Goal: Task Accomplishment & Management: Manage account settings

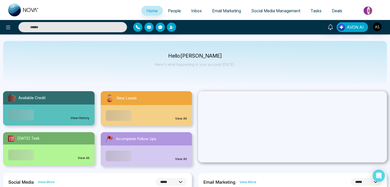
select select "*"
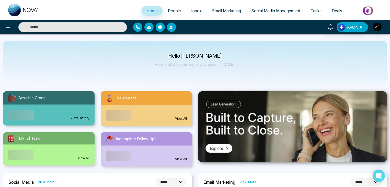
click at [279, 12] on span "Social Media Management" at bounding box center [276, 10] width 49 height 5
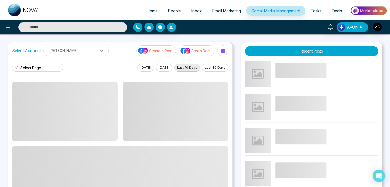
click at [140, 67] on button "[DATE]" at bounding box center [146, 67] width 16 height 8
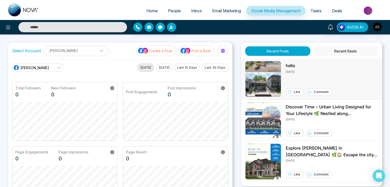
click at [289, 69] on p "[DATE]" at bounding box center [309, 71] width 46 height 5
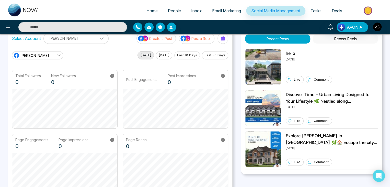
scroll to position [2, 0]
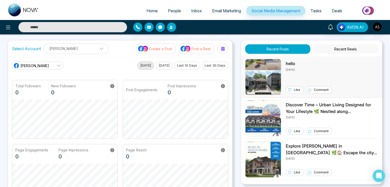
click at [263, 80] on img at bounding box center [263, 77] width 36 height 36
click at [174, 11] on span "People" at bounding box center [174, 10] width 13 height 5
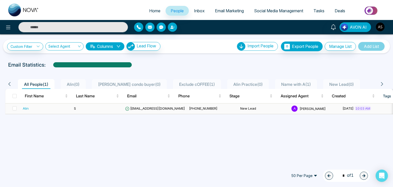
click at [104, 108] on td "S" at bounding box center [97, 108] width 51 height 10
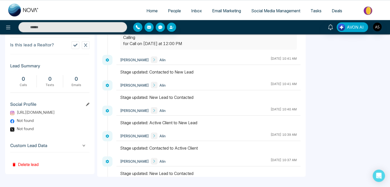
scroll to position [240, 0]
click at [87, 104] on h3 "Social Profile" at bounding box center [49, 106] width 79 height 8
click at [87, 106] on icon at bounding box center [88, 105] width 4 height 4
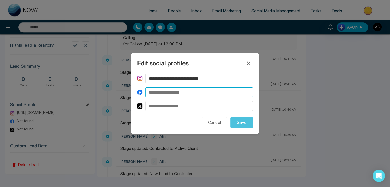
click at [168, 93] on input at bounding box center [199, 92] width 107 height 10
paste input "**********"
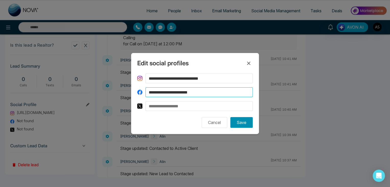
type input "**********"
click at [239, 120] on button "Save" at bounding box center [242, 122] width 23 height 11
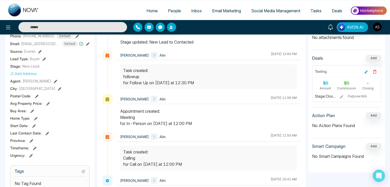
scroll to position [0, 0]
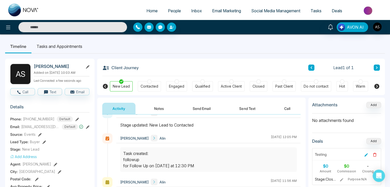
click at [337, 12] on span "Deals" at bounding box center [337, 10] width 10 height 5
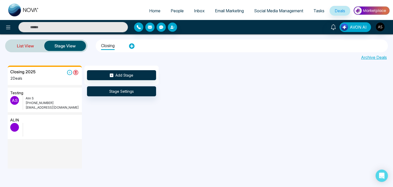
click at [24, 43] on link "List View" at bounding box center [26, 46] width 38 height 12
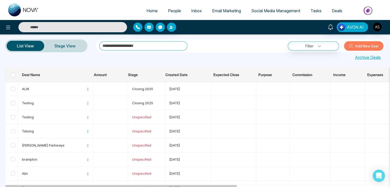
click at [172, 9] on span "People" at bounding box center [174, 10] width 13 height 5
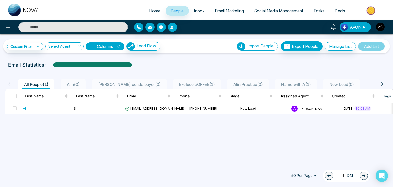
click at [340, 8] on span "Deals" at bounding box center [340, 10] width 10 height 5
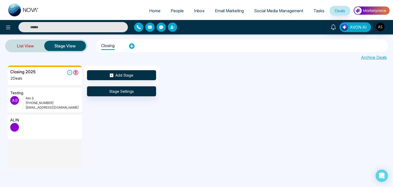
click at [35, 41] on link "List View" at bounding box center [26, 46] width 38 height 12
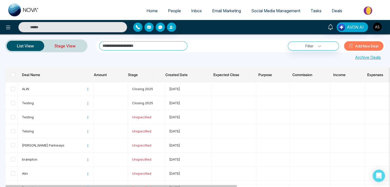
click at [72, 47] on link "Stage View" at bounding box center [65, 46] width 42 height 12
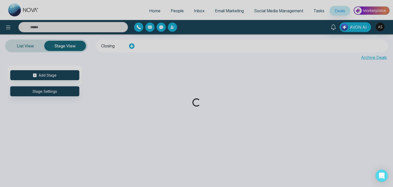
click at [175, 11] on div "Loading..." at bounding box center [196, 93] width 393 height 187
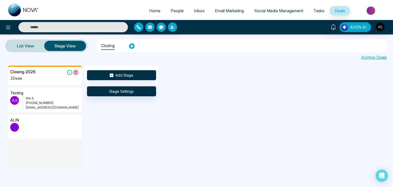
click at [177, 12] on span "People" at bounding box center [177, 10] width 13 height 5
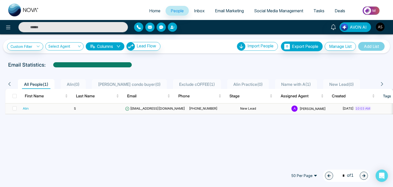
click at [98, 107] on td "S" at bounding box center [97, 108] width 51 height 10
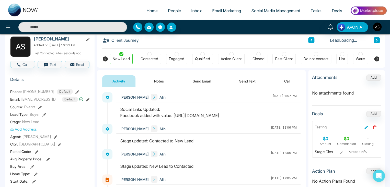
scroll to position [28, 0]
click at [39, 109] on icon at bounding box center [40, 107] width 4 height 4
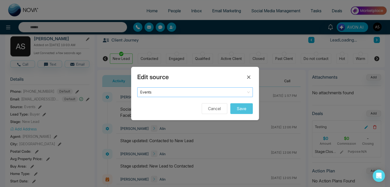
click at [191, 91] on span "Events" at bounding box center [195, 92] width 110 height 7
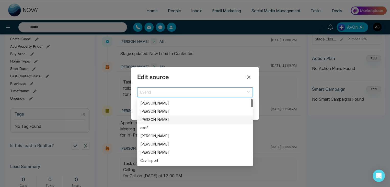
scroll to position [0, 0]
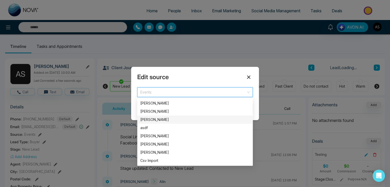
click at [247, 76] on icon at bounding box center [249, 77] width 6 height 6
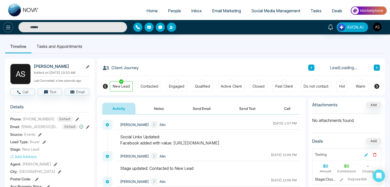
click at [8, 28] on icon at bounding box center [8, 27] width 6 height 6
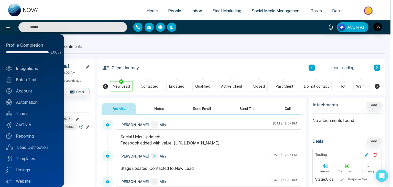
click at [114, 45] on div at bounding box center [196, 93] width 393 height 187
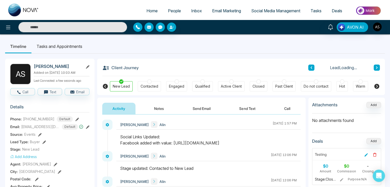
scroll to position [16, 0]
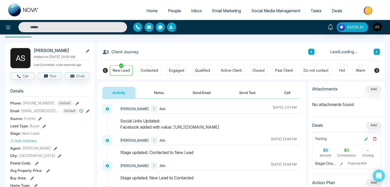
click at [40, 121] on icon at bounding box center [40, 119] width 4 height 4
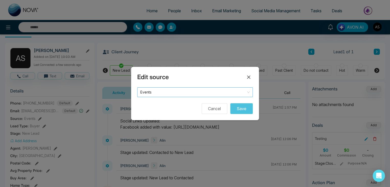
click at [186, 93] on span "Events" at bounding box center [195, 92] width 110 height 7
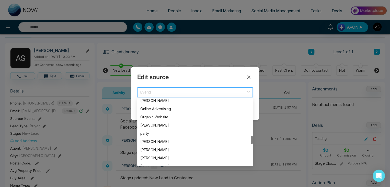
scroll to position [289, 0]
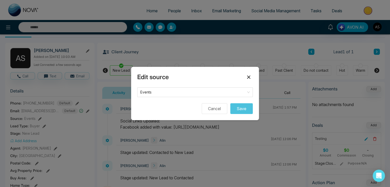
click at [248, 76] on icon at bounding box center [248, 76] width 3 height 3
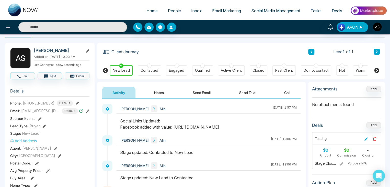
click at [377, 69] on icon at bounding box center [377, 70] width 6 height 6
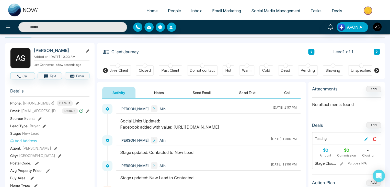
click at [377, 69] on icon at bounding box center [377, 70] width 6 height 6
click at [103, 69] on icon at bounding box center [105, 70] width 5 height 5
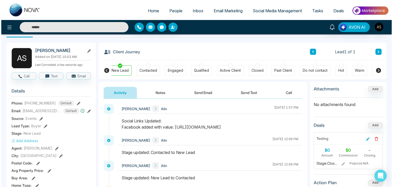
scroll to position [0, 0]
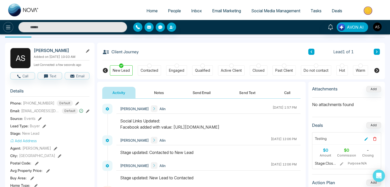
click at [5, 26] on button at bounding box center [8, 27] width 10 height 10
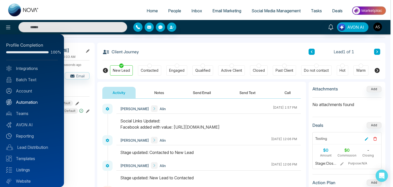
scroll to position [14, 0]
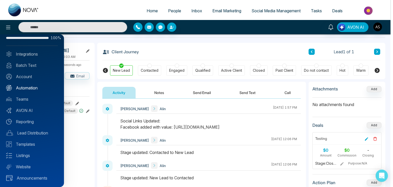
click at [32, 87] on link "Automation" at bounding box center [32, 88] width 52 height 6
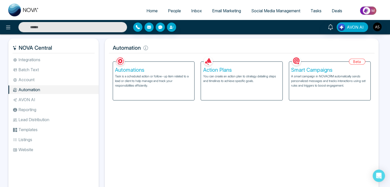
click at [146, 77] on p "Task is a scheduled action or follow-up item related to a lead or client to hel…" at bounding box center [153, 81] width 77 height 14
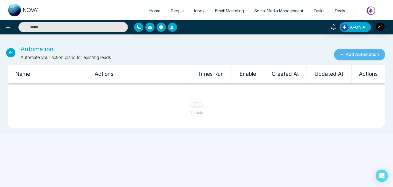
click at [350, 53] on button "Add Automation" at bounding box center [359, 55] width 51 height 12
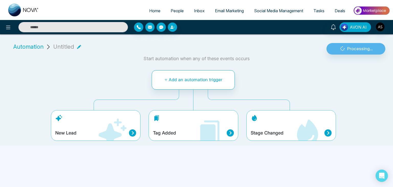
click at [263, 123] on div "Stage Changed" at bounding box center [291, 125] width 90 height 31
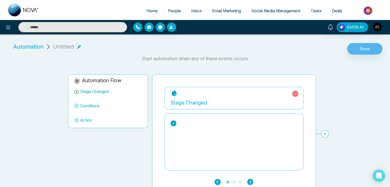
click at [172, 122] on icon at bounding box center [174, 124] width 4 height 4
click at [184, 134] on input "text" at bounding box center [195, 133] width 44 height 9
type input "*"
click at [223, 117] on div "New Lead Contacted Engaged Qualified Active Client Closed Past Client Do not co…" at bounding box center [234, 141] width 127 height 51
click at [172, 13] on span "People" at bounding box center [174, 10] width 13 height 5
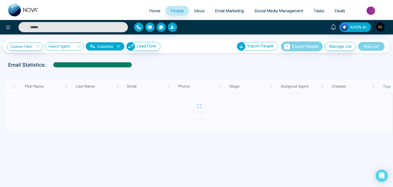
click at [337, 10] on span "Deals" at bounding box center [340, 10] width 10 height 5
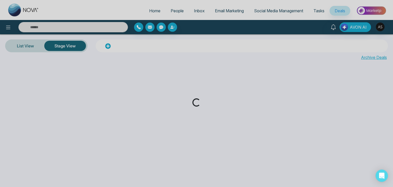
click at [172, 13] on div "Loading..." at bounding box center [196, 93] width 393 height 187
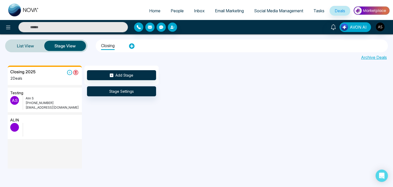
click at [271, 8] on span "Social Media Management" at bounding box center [278, 10] width 49 height 5
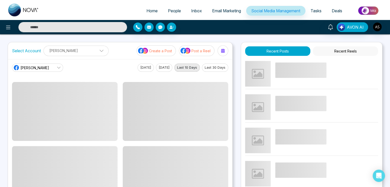
click at [249, 23] on div "AVON AI" at bounding box center [309, 27] width 157 height 10
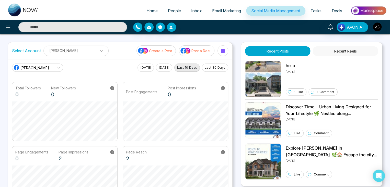
click at [221, 8] on span "Email Marketing" at bounding box center [226, 10] width 29 height 5
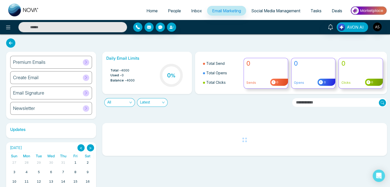
click at [191, 10] on span "Inbox" at bounding box center [196, 10] width 11 height 5
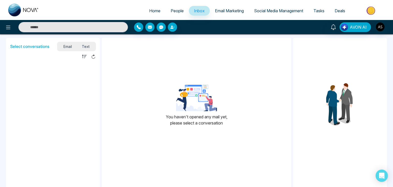
click at [149, 8] on span "Home" at bounding box center [154, 10] width 11 height 5
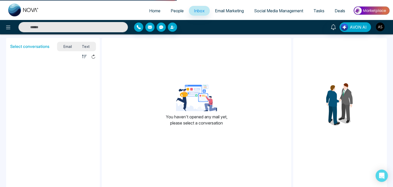
select select "*"
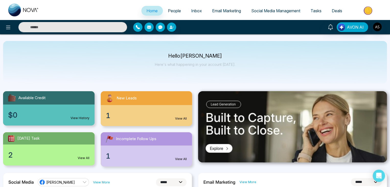
click at [175, 12] on span "People" at bounding box center [174, 10] width 13 height 5
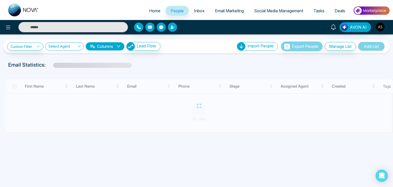
click at [157, 8] on link "Home" at bounding box center [154, 11] width 21 height 10
select select "*"
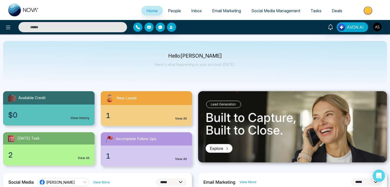
click at [176, 12] on span "People" at bounding box center [174, 10] width 13 height 5
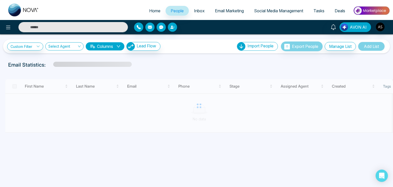
click at [262, 9] on span "Social Media Management" at bounding box center [278, 10] width 49 height 5
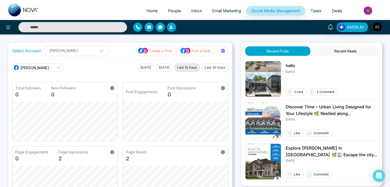
click at [195, 47] on button "Post a Reel" at bounding box center [197, 50] width 36 height 11
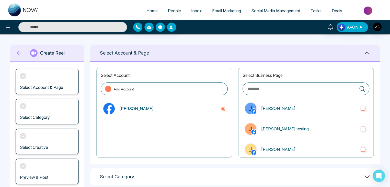
scroll to position [72, 0]
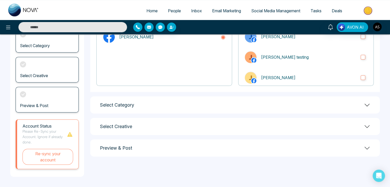
click at [198, 102] on div "Select Category" at bounding box center [235, 104] width 290 height 17
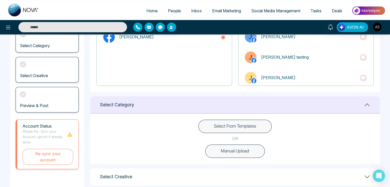
click at [208, 124] on button "Select From Templates" at bounding box center [235, 125] width 73 height 13
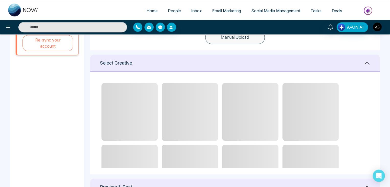
scroll to position [186, 0]
click at [174, 12] on span "People" at bounding box center [174, 10] width 13 height 5
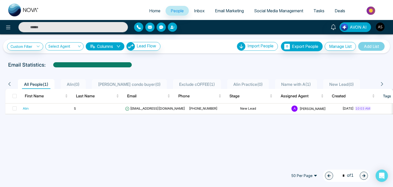
click at [283, 9] on span "Social Media Management" at bounding box center [278, 10] width 49 height 5
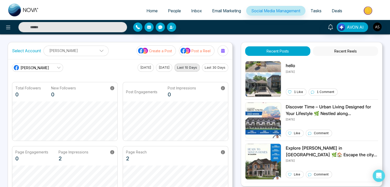
click at [194, 46] on button "Post a Reel" at bounding box center [197, 50] width 36 height 11
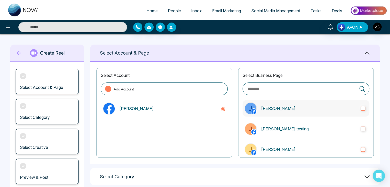
click at [266, 112] on label "[PERSON_NAME]" at bounding box center [306, 108] width 127 height 16
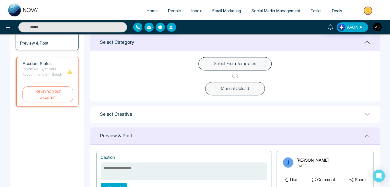
scroll to position [132, 0]
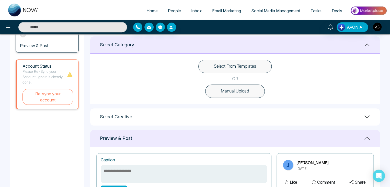
click at [234, 65] on button "Select From Templates" at bounding box center [235, 66] width 73 height 13
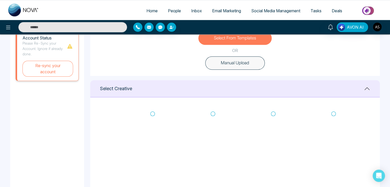
scroll to position [158, 0]
click at [280, 5] on ul "Home People Inbox Email Marketing Social Media Management Tasks Deals" at bounding box center [215, 11] width 343 height 14
click at [280, 10] on span "Social Media Management" at bounding box center [276, 10] width 49 height 5
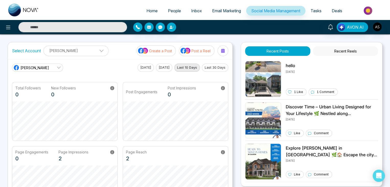
click at [231, 14] on link "Email Marketing" at bounding box center [226, 11] width 39 height 10
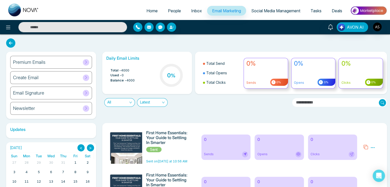
click at [148, 9] on span "Home" at bounding box center [152, 10] width 11 height 5
select select "*"
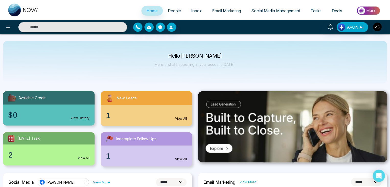
click at [169, 10] on span "People" at bounding box center [174, 10] width 13 height 5
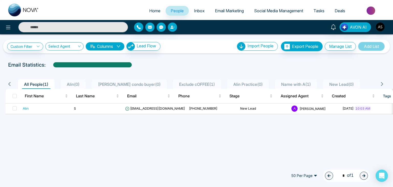
click at [195, 8] on link "Inbox" at bounding box center [199, 11] width 21 height 10
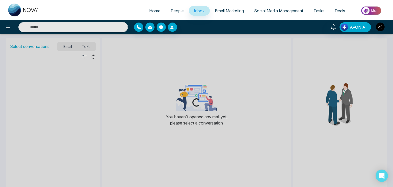
click at [224, 9] on span "Email Marketing" at bounding box center [229, 10] width 29 height 5
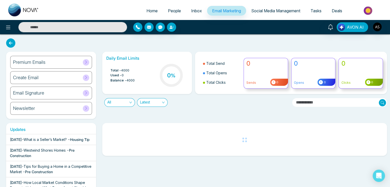
click at [285, 9] on span "Social Media Management" at bounding box center [276, 10] width 49 height 5
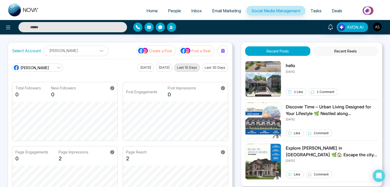
click at [321, 9] on span "Tasks" at bounding box center [316, 10] width 11 height 5
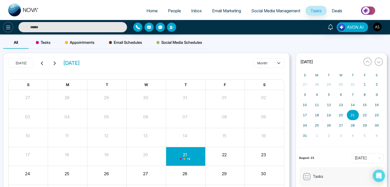
click at [9, 25] on icon at bounding box center [8, 27] width 6 height 6
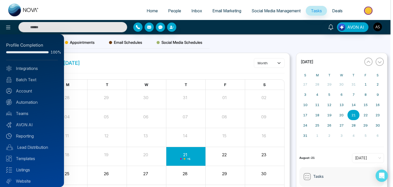
click at [222, 27] on div at bounding box center [196, 93] width 393 height 187
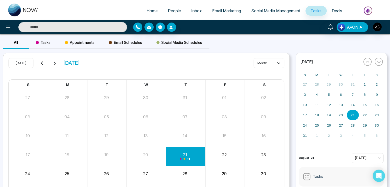
click at [288, 12] on span "Social Media Management" at bounding box center [276, 10] width 49 height 5
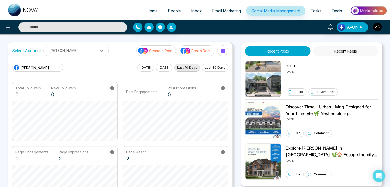
click at [319, 9] on span "Tasks" at bounding box center [316, 10] width 11 height 5
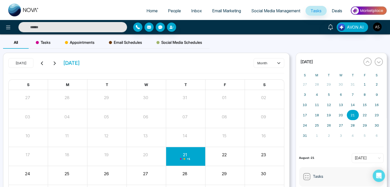
click at [342, 10] on span "Deals" at bounding box center [337, 10] width 10 height 5
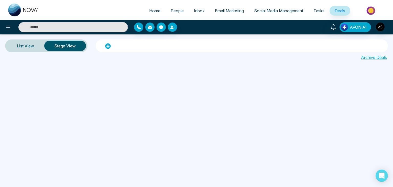
click at [5, 26] on icon at bounding box center [8, 27] width 6 height 6
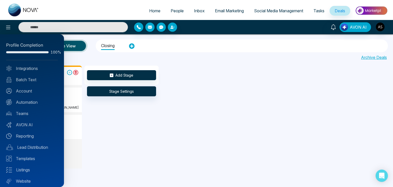
click at [174, 7] on div at bounding box center [196, 93] width 393 height 187
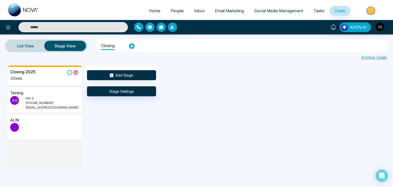
click at [174, 7] on link "People" at bounding box center [177, 11] width 23 height 10
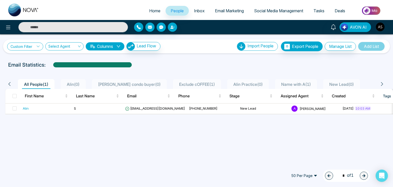
click at [34, 43] on link "Custom Filter" at bounding box center [25, 46] width 36 height 8
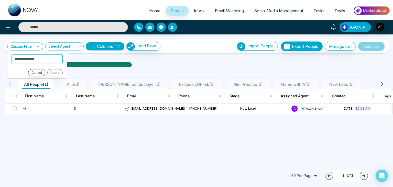
click at [34, 43] on link "Custom Filter" at bounding box center [25, 46] width 36 height 8
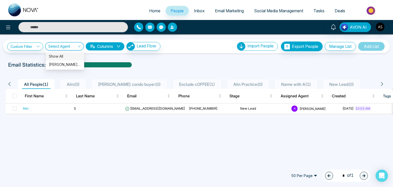
click at [66, 46] on input "search" at bounding box center [62, 47] width 29 height 10
click at [114, 48] on button "Columns" at bounding box center [105, 46] width 39 height 8
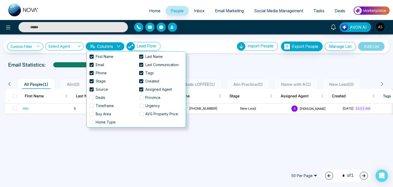
click at [114, 48] on button "Columns" at bounding box center [105, 46] width 39 height 8
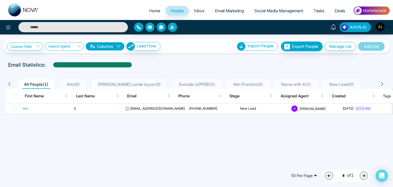
click at [222, 8] on span "Email Marketing" at bounding box center [229, 10] width 29 height 5
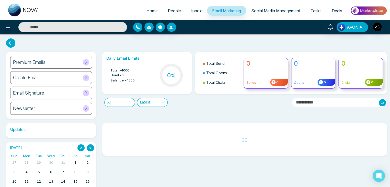
click at [274, 11] on span "Social Media Management" at bounding box center [276, 10] width 49 height 5
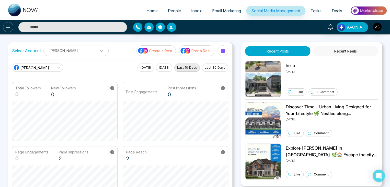
click at [10, 26] on icon at bounding box center [8, 27] width 6 height 6
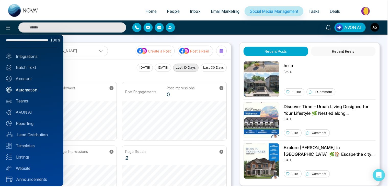
scroll to position [14, 0]
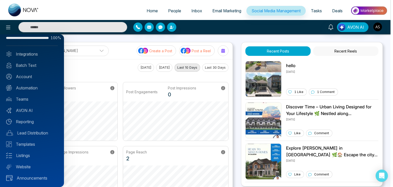
click at [129, 38] on div at bounding box center [196, 93] width 393 height 187
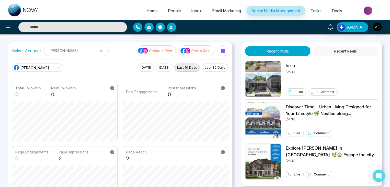
click at [151, 6] on link "Home" at bounding box center [152, 11] width 21 height 10
select select "*"
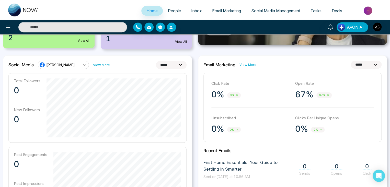
scroll to position [119, 0]
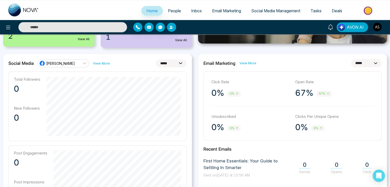
click at [358, 65] on select "**********" at bounding box center [366, 63] width 31 height 8
select select "*"
click at [351, 59] on select "**********" at bounding box center [366, 63] width 31 height 8
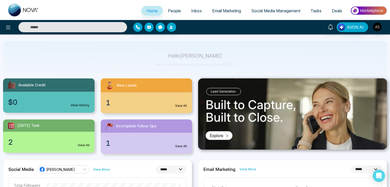
scroll to position [6, 0]
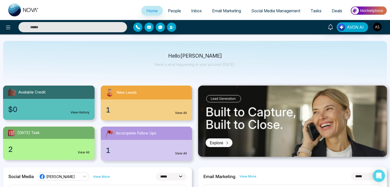
click at [169, 9] on span "People" at bounding box center [174, 10] width 13 height 5
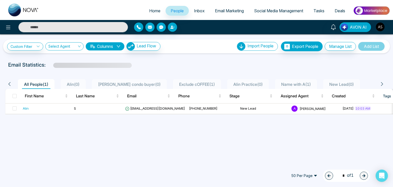
click at [204, 11] on link "Inbox" at bounding box center [199, 11] width 21 height 10
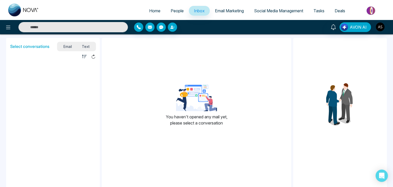
click at [223, 10] on span "Email Marketing" at bounding box center [229, 10] width 29 height 5
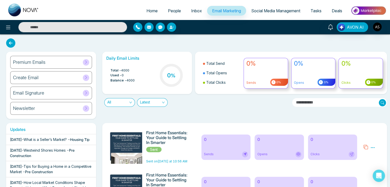
click at [194, 10] on span "Inbox" at bounding box center [196, 10] width 11 height 5
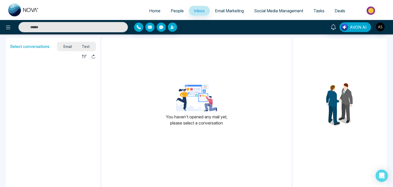
click at [218, 11] on span "Email Marketing" at bounding box center [229, 10] width 29 height 5
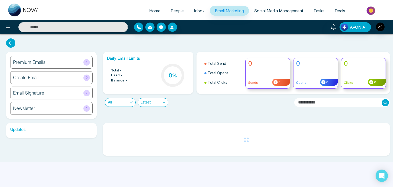
click at [278, 13] on span "Social Media Management" at bounding box center [278, 10] width 49 height 5
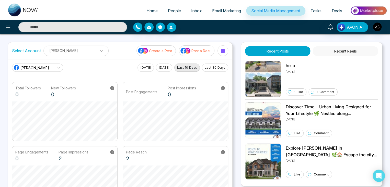
click at [142, 11] on link "Home" at bounding box center [152, 11] width 21 height 10
select select "*"
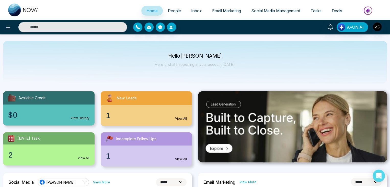
click at [171, 11] on span "People" at bounding box center [174, 10] width 13 height 5
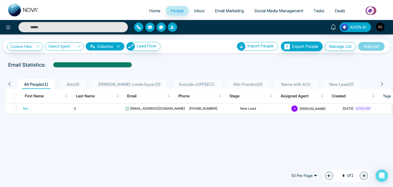
click at [194, 11] on span "Inbox" at bounding box center [199, 10] width 11 height 5
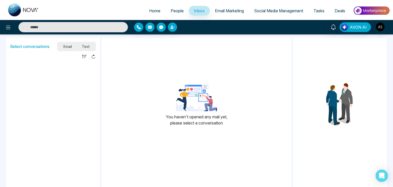
click at [224, 13] on span "Email Marketing" at bounding box center [229, 10] width 29 height 5
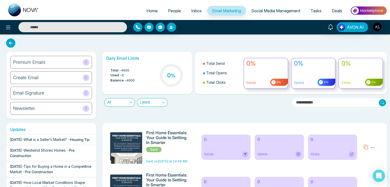
click at [272, 10] on span "Social Media Management" at bounding box center [276, 10] width 49 height 5
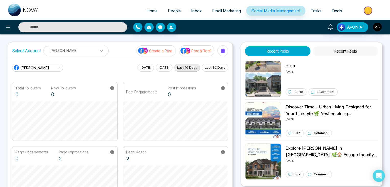
click at [229, 13] on link "Email Marketing" at bounding box center [226, 11] width 39 height 10
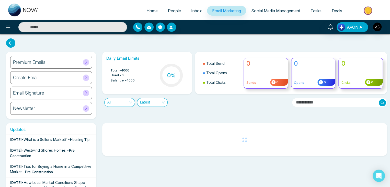
click at [192, 11] on span "Inbox" at bounding box center [196, 10] width 11 height 5
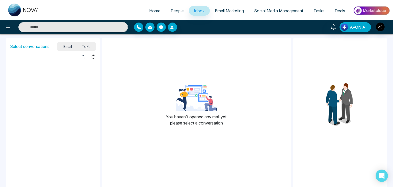
click at [176, 13] on span "People" at bounding box center [177, 10] width 13 height 5
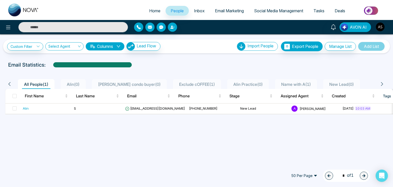
click at [159, 13] on link "Home" at bounding box center [154, 11] width 21 height 10
select select "*"
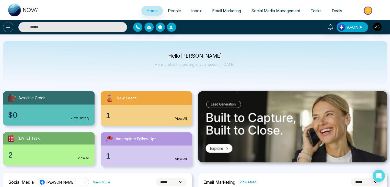
click at [9, 30] on icon at bounding box center [8, 27] width 6 height 6
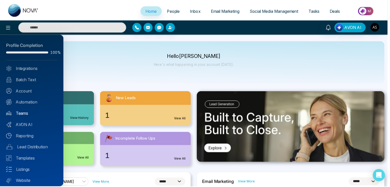
scroll to position [14, 0]
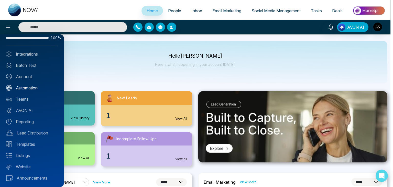
click at [36, 88] on link "Automation" at bounding box center [32, 88] width 52 height 6
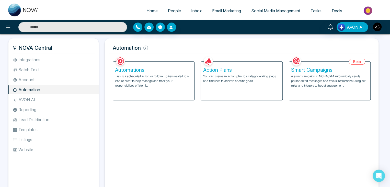
click at [149, 80] on p "Task is a scheduled action or follow-up item related to a lead or client to hel…" at bounding box center [153, 81] width 77 height 14
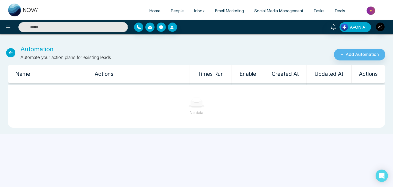
click at [11, 51] on icon at bounding box center [10, 52] width 9 height 9
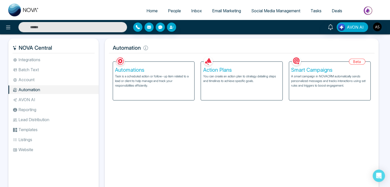
click at [147, 10] on span "Home" at bounding box center [152, 10] width 11 height 5
select select "*"
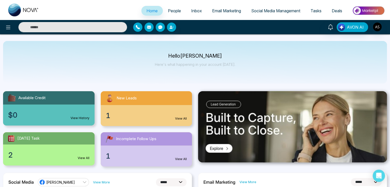
click at [179, 11] on link "People" at bounding box center [174, 11] width 23 height 10
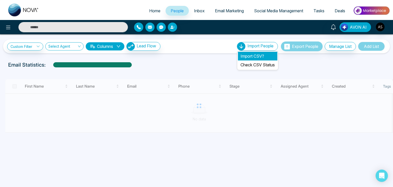
click at [257, 55] on li "Import CSV?" at bounding box center [257, 56] width 39 height 9
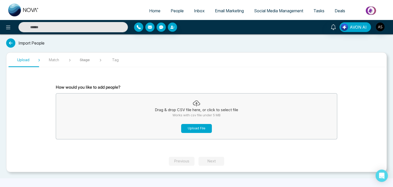
click at [203, 126] on button "Upload File" at bounding box center [196, 128] width 31 height 9
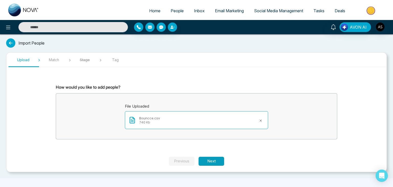
click at [211, 161] on button "Next" at bounding box center [212, 161] width 26 height 9
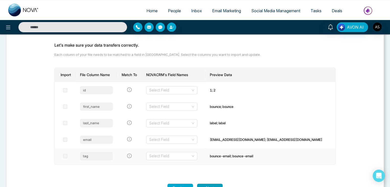
scroll to position [43, 0]
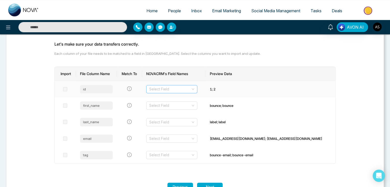
click at [182, 90] on input "search" at bounding box center [169, 89] width 41 height 8
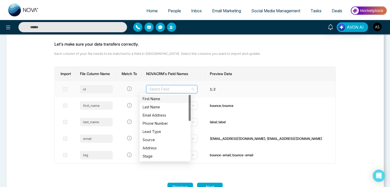
click at [182, 90] on input "search" at bounding box center [169, 89] width 41 height 8
click at [206, 92] on td "1; 2" at bounding box center [271, 89] width 130 height 16
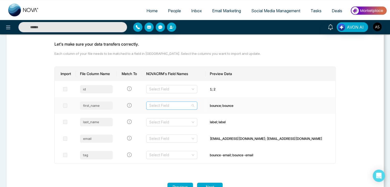
click at [181, 108] on input "search" at bounding box center [169, 106] width 41 height 8
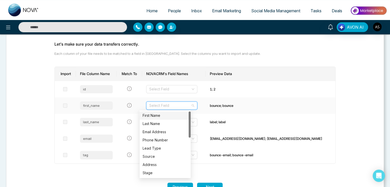
click at [178, 116] on div "First Name" at bounding box center [165, 116] width 45 height 6
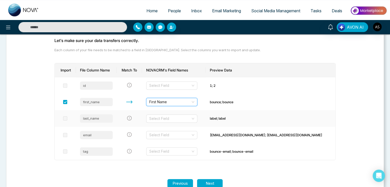
scroll to position [47, 0]
click at [180, 119] on input "search" at bounding box center [169, 118] width 41 height 8
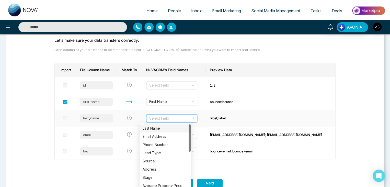
click at [180, 119] on input "search" at bounding box center [169, 118] width 41 height 8
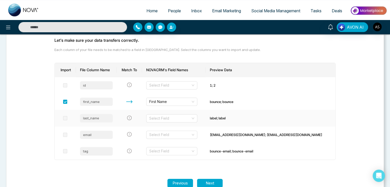
click at [206, 116] on td "label; label" at bounding box center [271, 118] width 130 height 16
click at [182, 117] on input "search" at bounding box center [169, 118] width 41 height 8
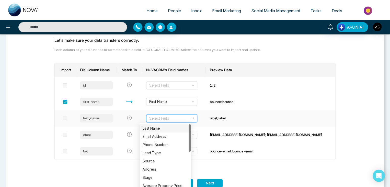
click at [179, 126] on div "Last Name" at bounding box center [165, 128] width 45 height 6
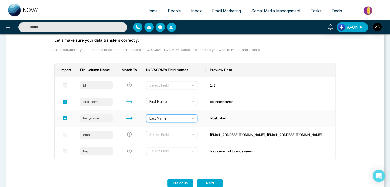
scroll to position [60, 0]
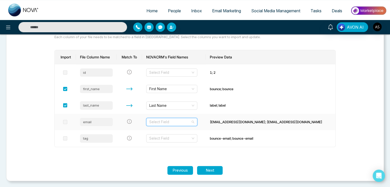
click at [183, 120] on input "search" at bounding box center [169, 122] width 41 height 8
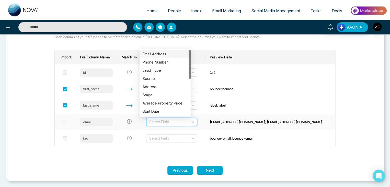
click at [170, 54] on div "Email Address" at bounding box center [165, 54] width 45 height 6
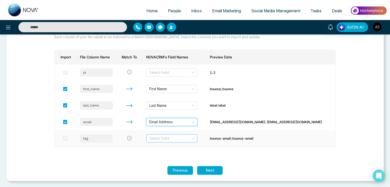
click at [174, 135] on input "search" at bounding box center [169, 138] width 41 height 8
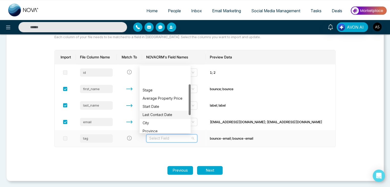
scroll to position [74, 0]
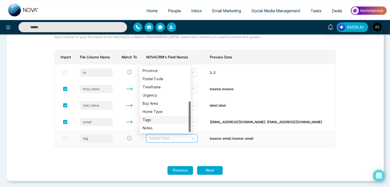
click at [171, 120] on div "Tags" at bounding box center [165, 120] width 45 height 6
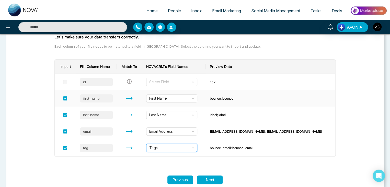
scroll to position [60, 0]
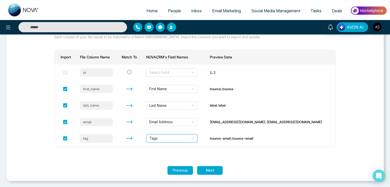
click at [214, 169] on button "Next" at bounding box center [210, 170] width 26 height 9
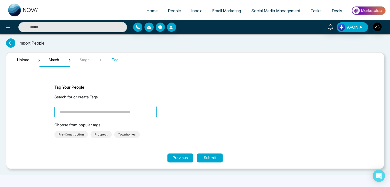
scroll to position [0, 0]
click at [207, 157] on button "Submit" at bounding box center [212, 157] width 26 height 9
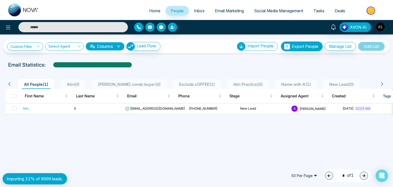
click at [234, 12] on span "Email Marketing" at bounding box center [229, 10] width 29 height 5
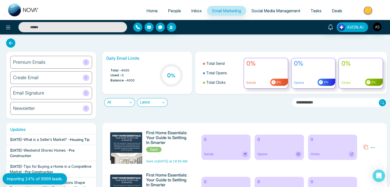
click at [284, 12] on span "Social Media Management" at bounding box center [276, 10] width 49 height 5
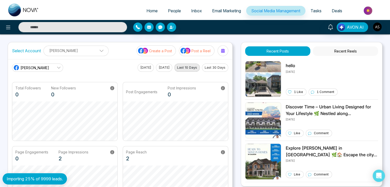
click at [173, 12] on span "People" at bounding box center [174, 10] width 13 height 5
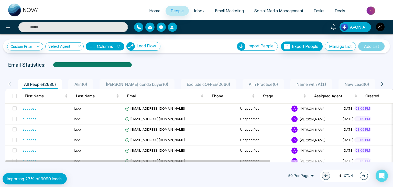
click at [154, 8] on span "Home" at bounding box center [154, 10] width 11 height 5
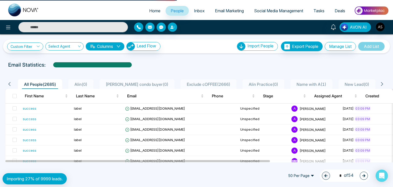
select select "*"
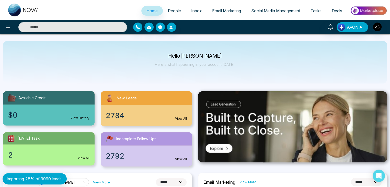
click at [269, 7] on link "Social Media Management" at bounding box center [275, 11] width 59 height 10
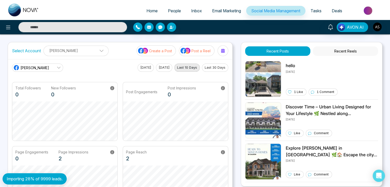
click at [309, 9] on link "Tasks" at bounding box center [316, 11] width 21 height 10
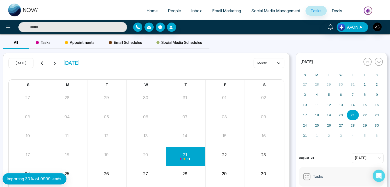
click at [173, 8] on span "People" at bounding box center [174, 10] width 13 height 5
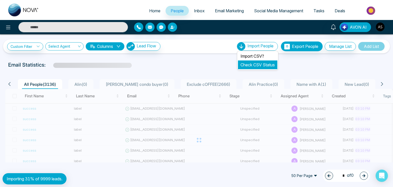
click at [268, 62] on link "Check CSV Status" at bounding box center [258, 64] width 34 height 5
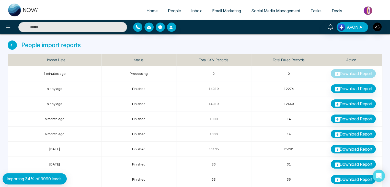
click at [176, 13] on span "People" at bounding box center [174, 10] width 13 height 5
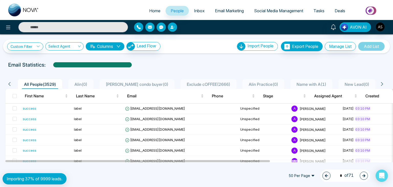
click at [154, 12] on span "Home" at bounding box center [154, 10] width 11 height 5
select select "*"
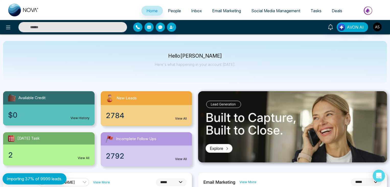
click at [186, 7] on link "Inbox" at bounding box center [196, 11] width 21 height 10
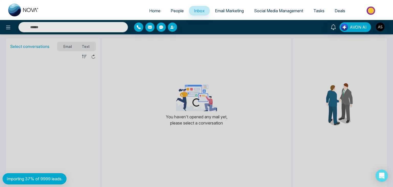
click at [150, 9] on span "Home" at bounding box center [154, 10] width 11 height 5
select select "*"
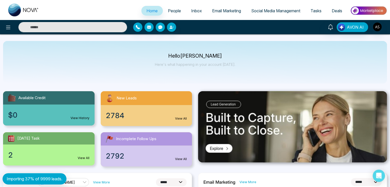
click at [168, 10] on span "People" at bounding box center [174, 10] width 13 height 5
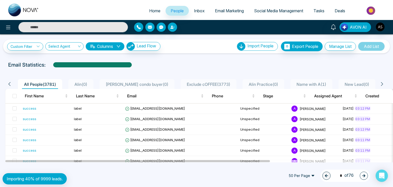
click at [156, 10] on span "Home" at bounding box center [154, 10] width 11 height 5
select select "*"
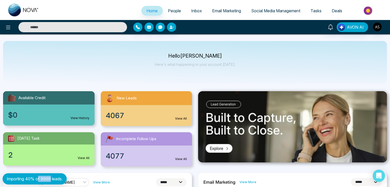
drag, startPoint x: 51, startPoint y: 178, endPoint x: 38, endPoint y: 178, distance: 13.1
click at [38, 178] on p "Importing 40% of 9999 leads." at bounding box center [35, 179] width 56 height 6
click at [48, 178] on p "Importing 40% of 9999 leads." at bounding box center [35, 179] width 56 height 6
click at [171, 7] on link "People" at bounding box center [174, 11] width 23 height 10
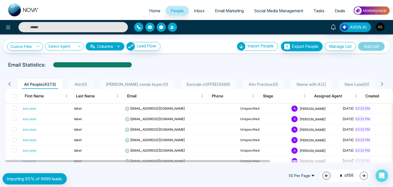
click at [232, 8] on span "Email Marketing" at bounding box center [229, 10] width 29 height 5
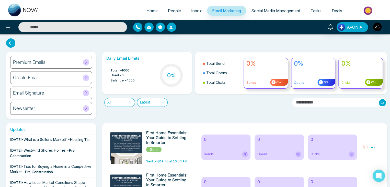
click at [168, 12] on span "People" at bounding box center [174, 10] width 13 height 5
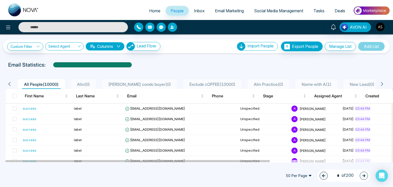
click at [154, 10] on span "Home" at bounding box center [154, 10] width 11 height 5
select select "*"
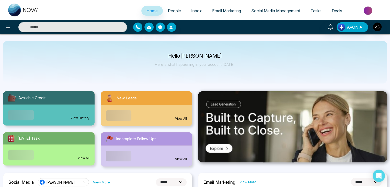
click at [215, 9] on span "Email Marketing" at bounding box center [226, 10] width 29 height 5
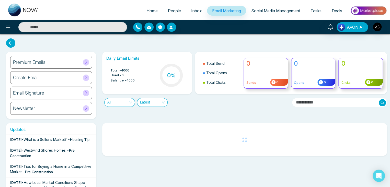
click at [280, 12] on span "Social Media Management" at bounding box center [276, 10] width 49 height 5
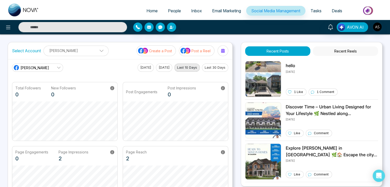
click at [322, 8] on link "Tasks" at bounding box center [316, 11] width 21 height 10
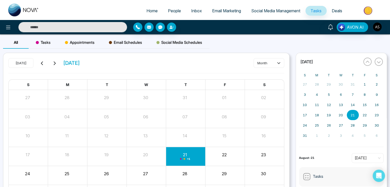
click at [341, 10] on span "Deals" at bounding box center [337, 10] width 10 height 5
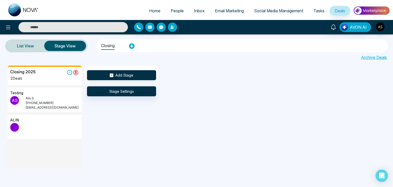
click at [156, 12] on span "Home" at bounding box center [154, 10] width 11 height 5
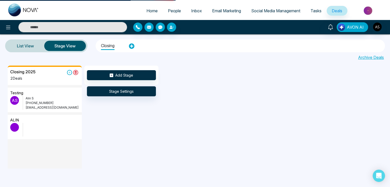
select select "*"
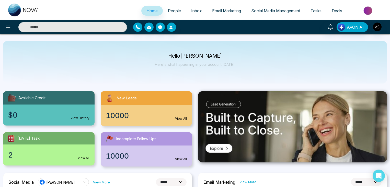
select select "*"
click at [170, 12] on span "People" at bounding box center [174, 10] width 13 height 5
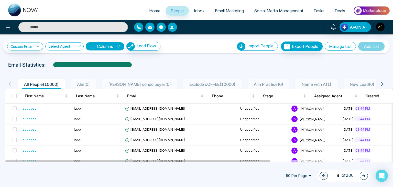
click at [335, 44] on button "Manage List" at bounding box center [340, 46] width 31 height 9
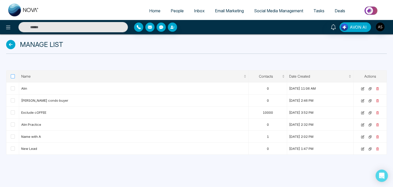
click at [13, 76] on span at bounding box center [13, 76] width 4 height 4
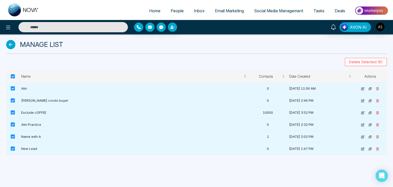
click at [368, 66] on div "Manage List Delete Selected (6) Name Contacts Date Created Actions Alin 0 [DATE…" at bounding box center [196, 94] width 393 height 120
click at [368, 61] on span "Delete Selected (6)" at bounding box center [366, 62] width 34 height 6
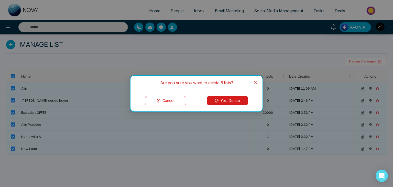
click at [225, 101] on button "Yes, Delete" at bounding box center [227, 100] width 41 height 9
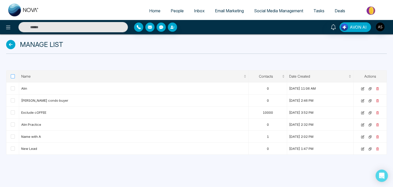
click at [13, 76] on span at bounding box center [13, 76] width 4 height 4
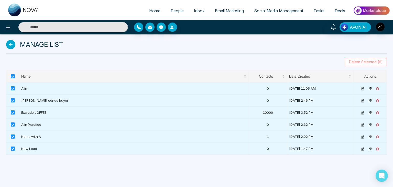
click at [358, 61] on span "Delete Selected (6)" at bounding box center [366, 62] width 34 height 6
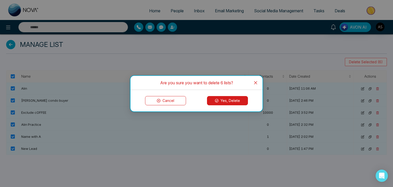
click at [224, 100] on button "Yes, Delete" at bounding box center [227, 100] width 41 height 9
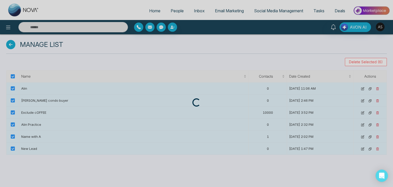
click at [12, 76] on div "Loading..." at bounding box center [196, 93] width 393 height 187
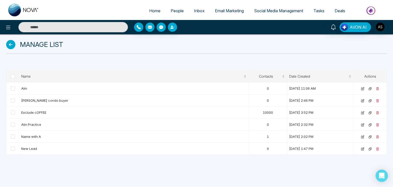
click at [11, 44] on icon at bounding box center [10, 44] width 9 height 9
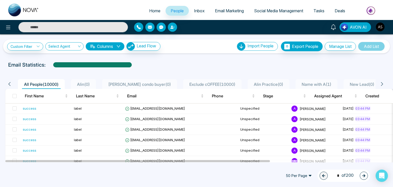
click at [150, 10] on span "Home" at bounding box center [154, 10] width 11 height 5
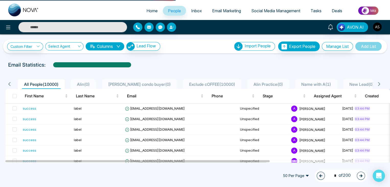
select select "*"
